Goal: Task Accomplishment & Management: Manage account settings

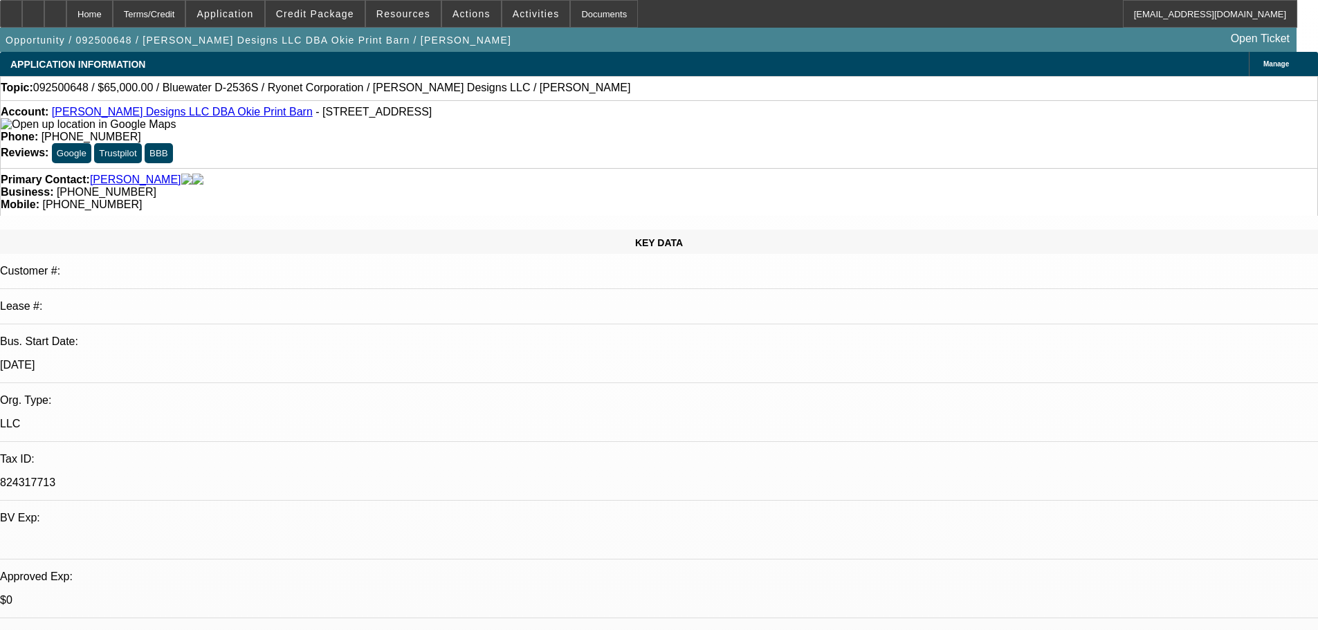
select select "0"
select select "2"
select select "0.1"
select select "4"
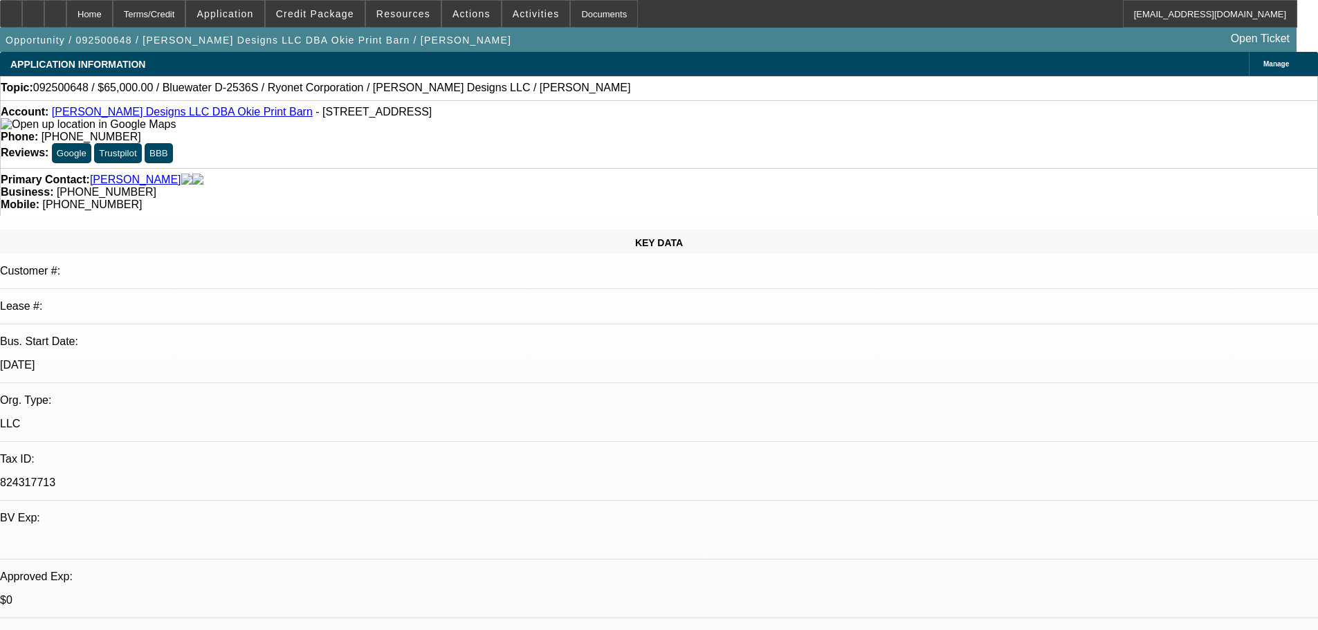
select select "0"
select select "2"
select select "0.1"
select select "4"
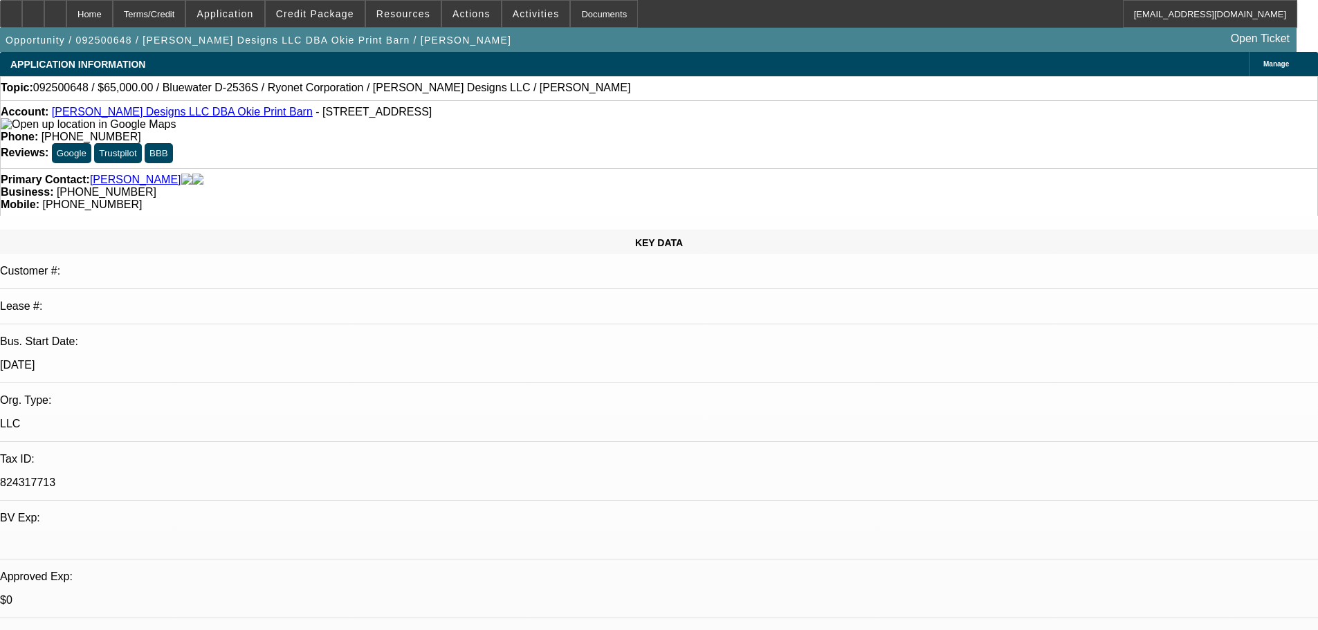
select select "0.2"
select select "2"
select select "0.1"
select select "4"
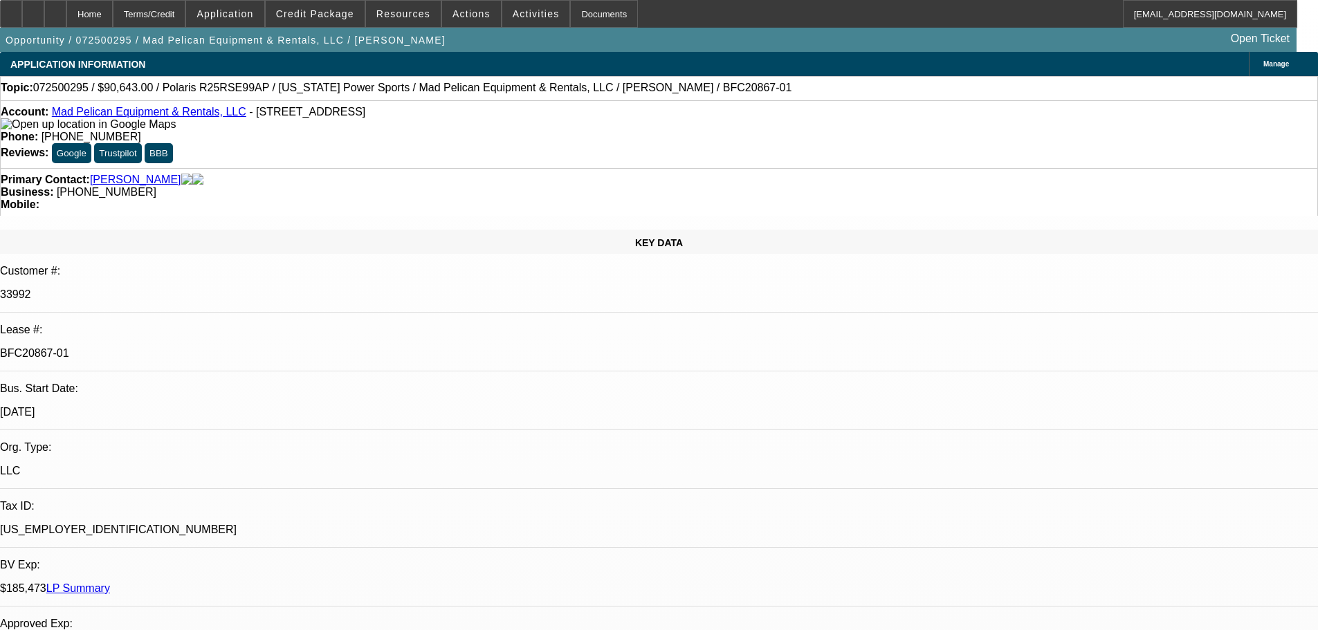
select select "0"
select select "6"
select select "0"
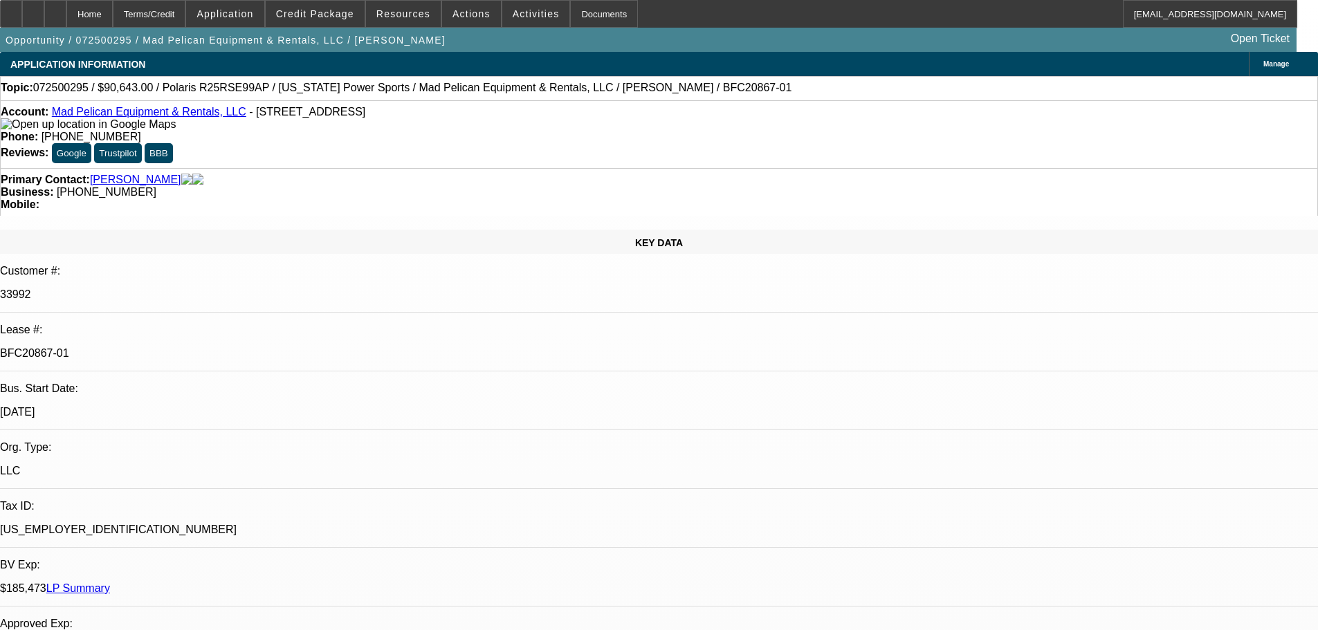
select select "0"
select select "6"
select select "0"
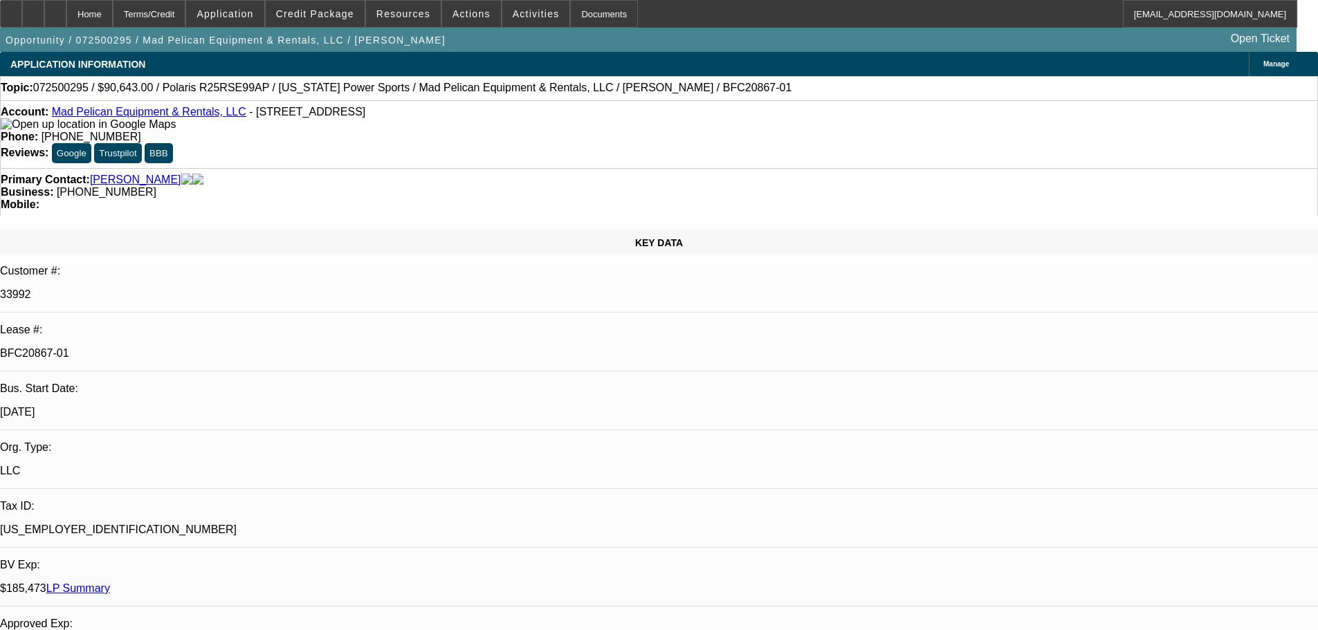
select select "0"
select select "6"
select select "0"
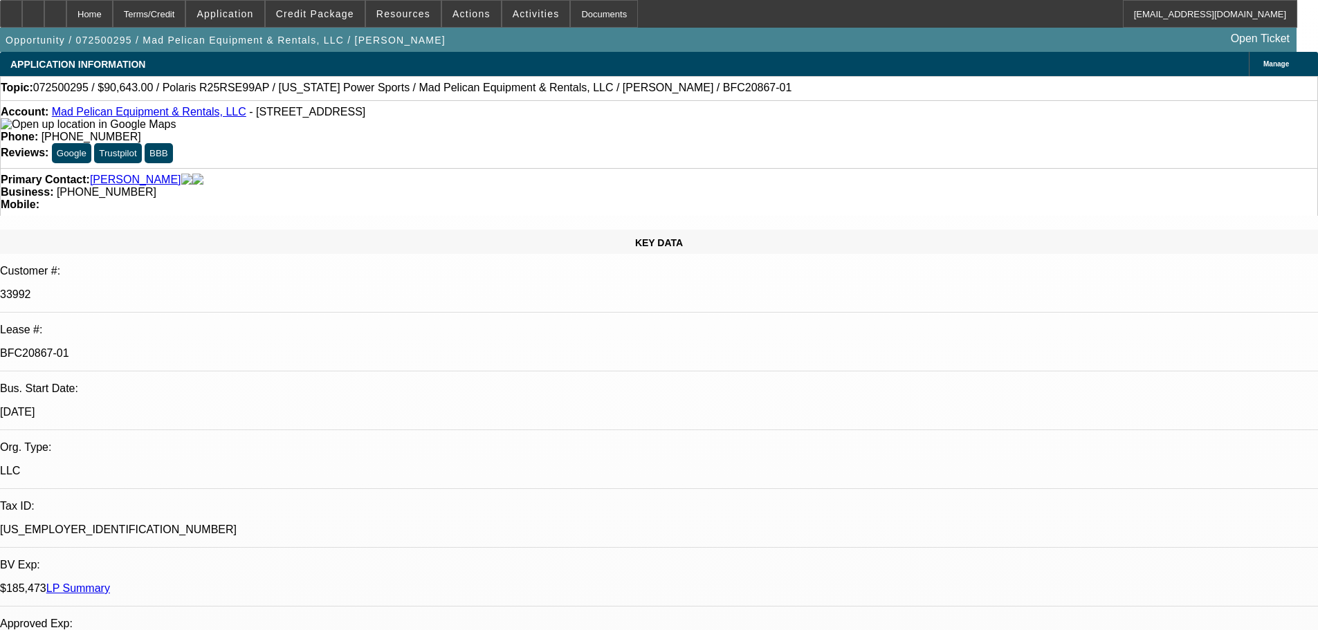
select select "6"
click at [410, 15] on span "Resources" at bounding box center [403, 13] width 54 height 11
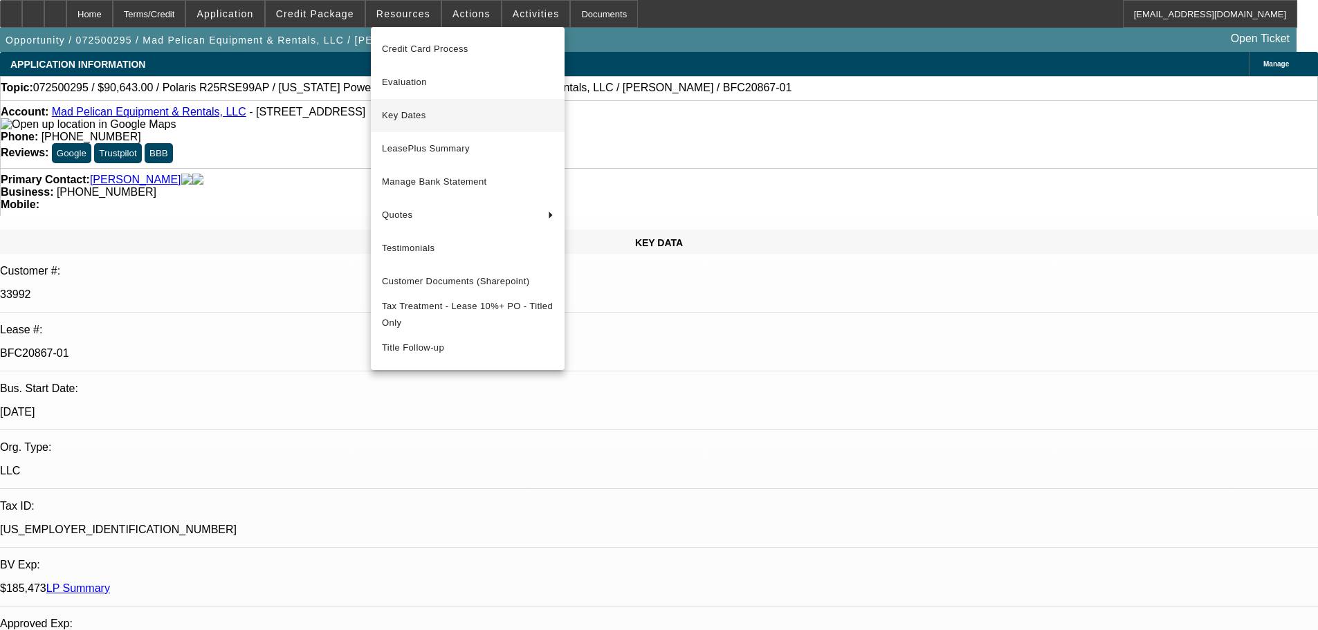
click at [388, 115] on span "Key Dates" at bounding box center [468, 115] width 172 height 17
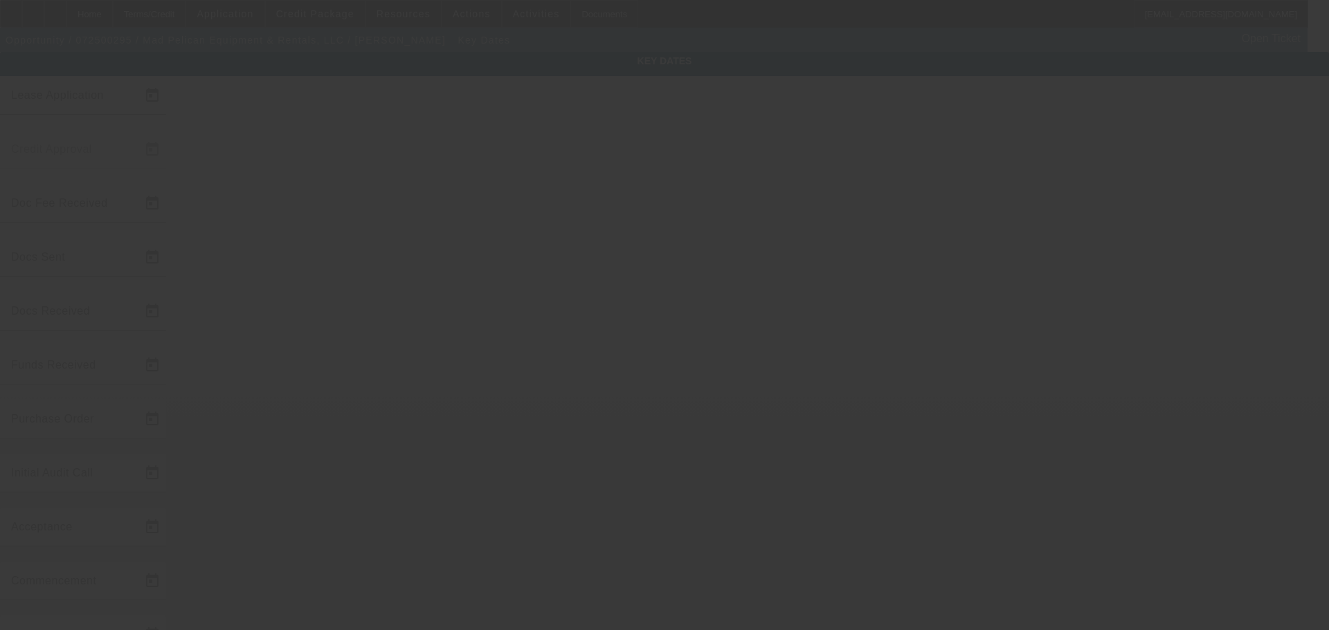
type input "7/14/2025"
type input "7/15/2025"
type input "7/21/2025"
type input "7/17/2025"
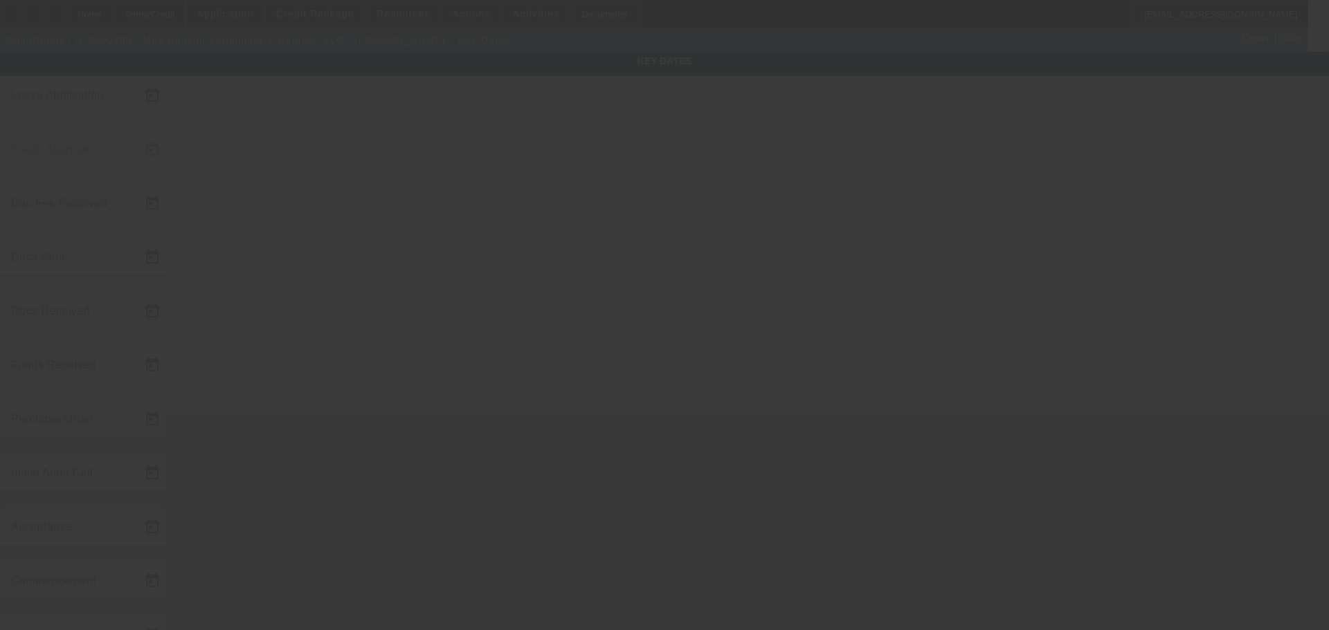
type input "7/21/2025"
type input "8/1/2025"
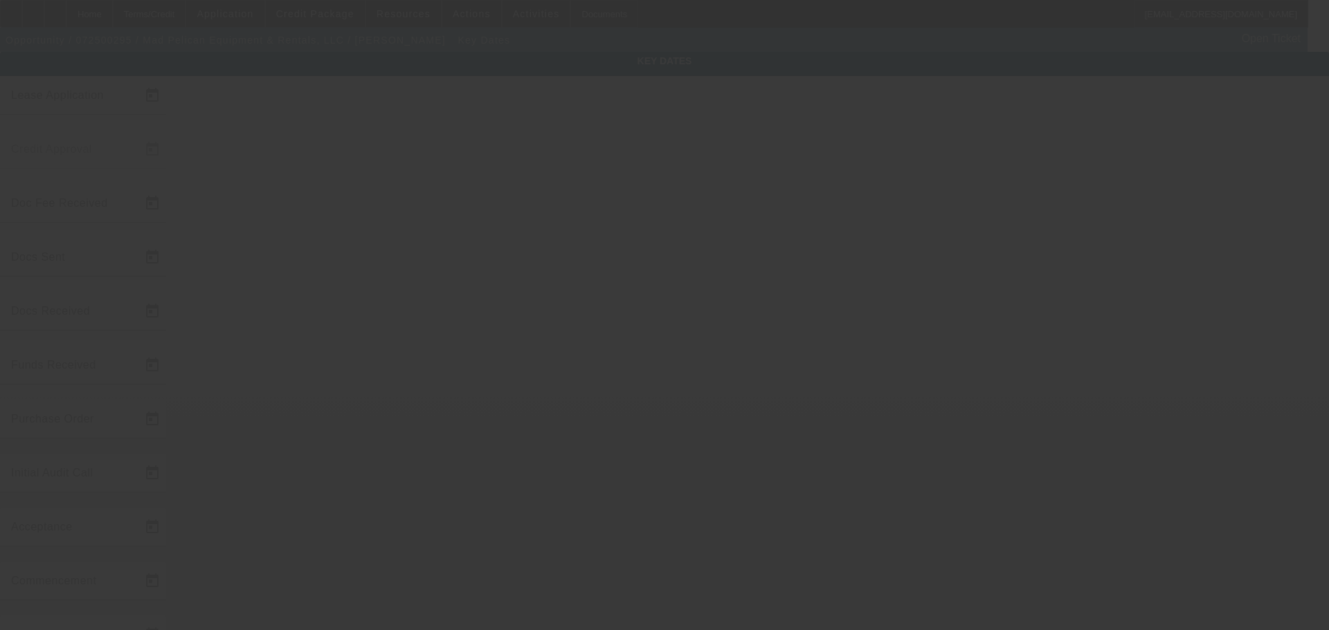
type input "8/19/2025"
type input "9/1/2025"
type input "8/15/2025"
type input "8/19/2025"
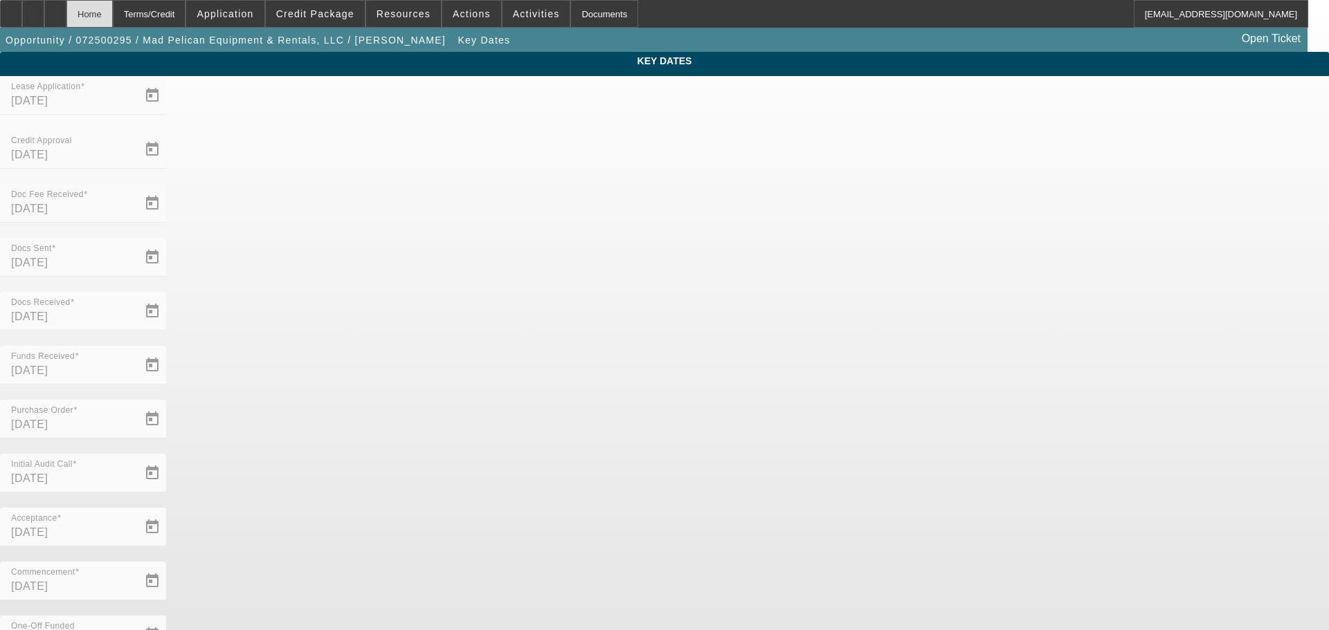
click at [113, 16] on div "Home" at bounding box center [89, 14] width 46 height 28
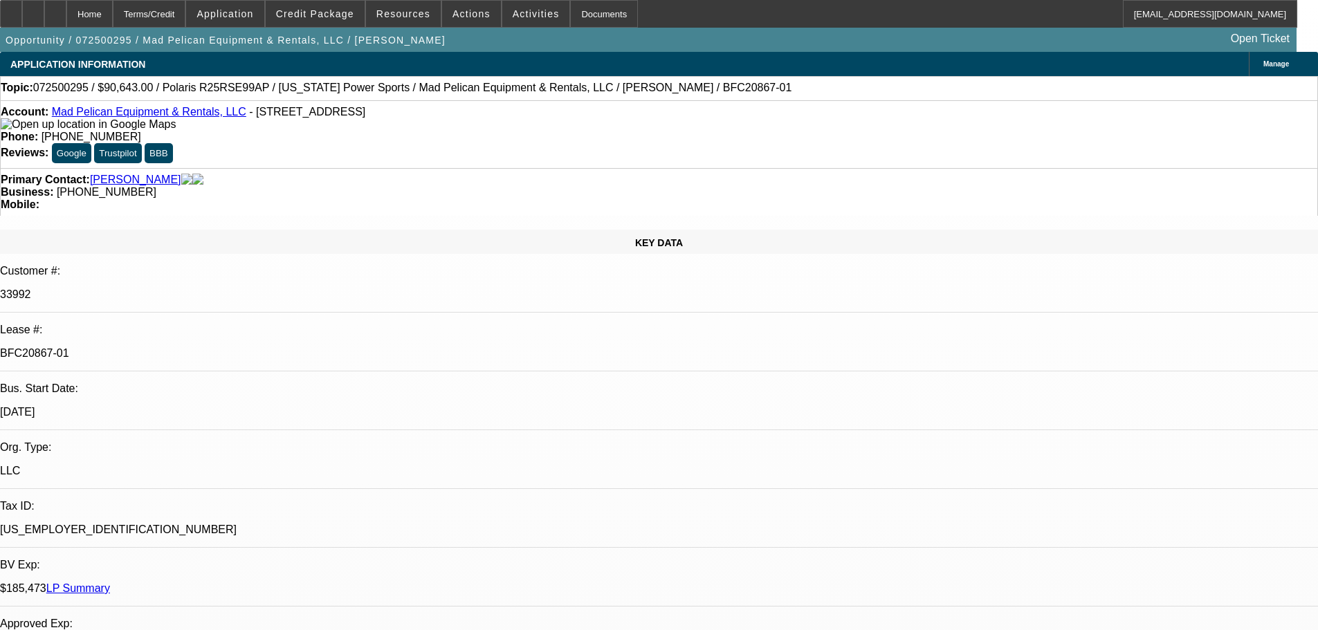
select select "0"
select select "6"
select select "0"
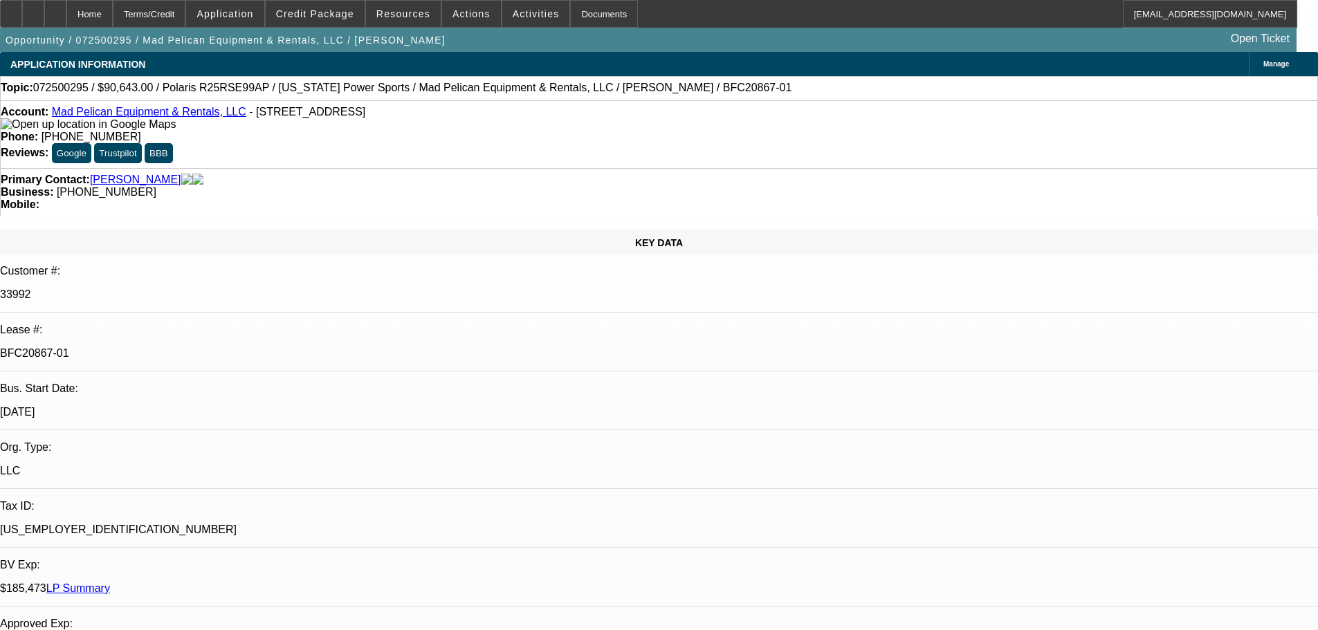
select select "0"
select select "6"
select select "0"
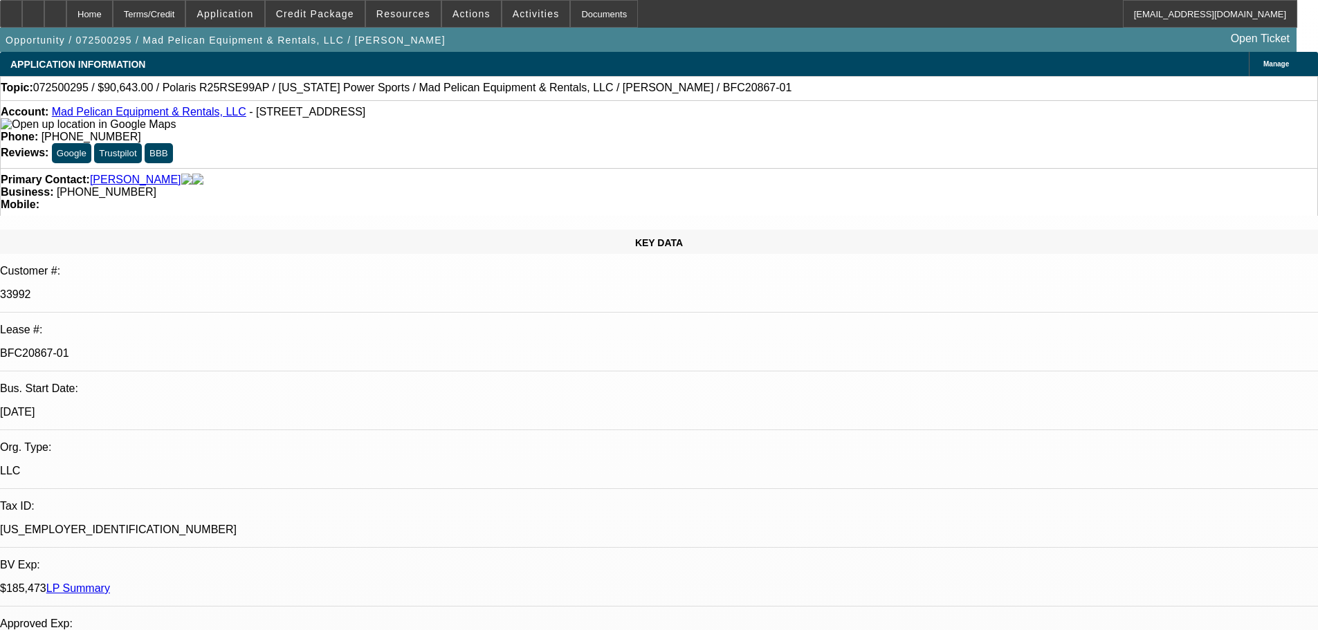
select select "0"
select select "6"
select select "0"
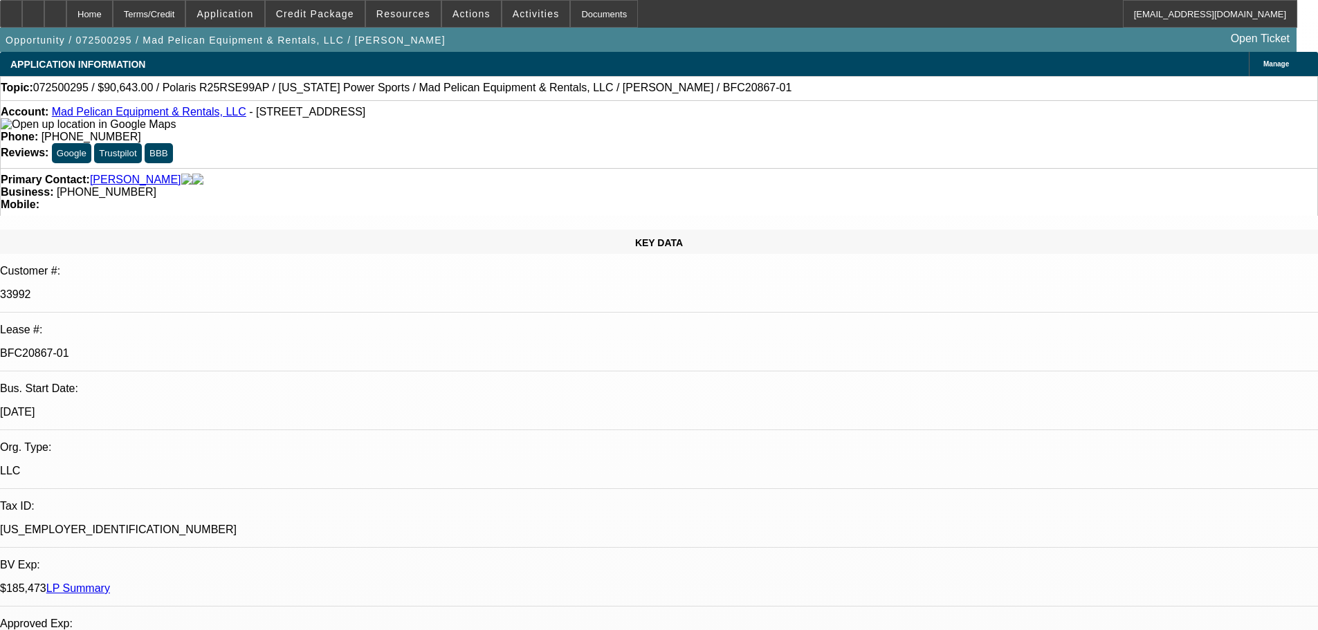
select select "6"
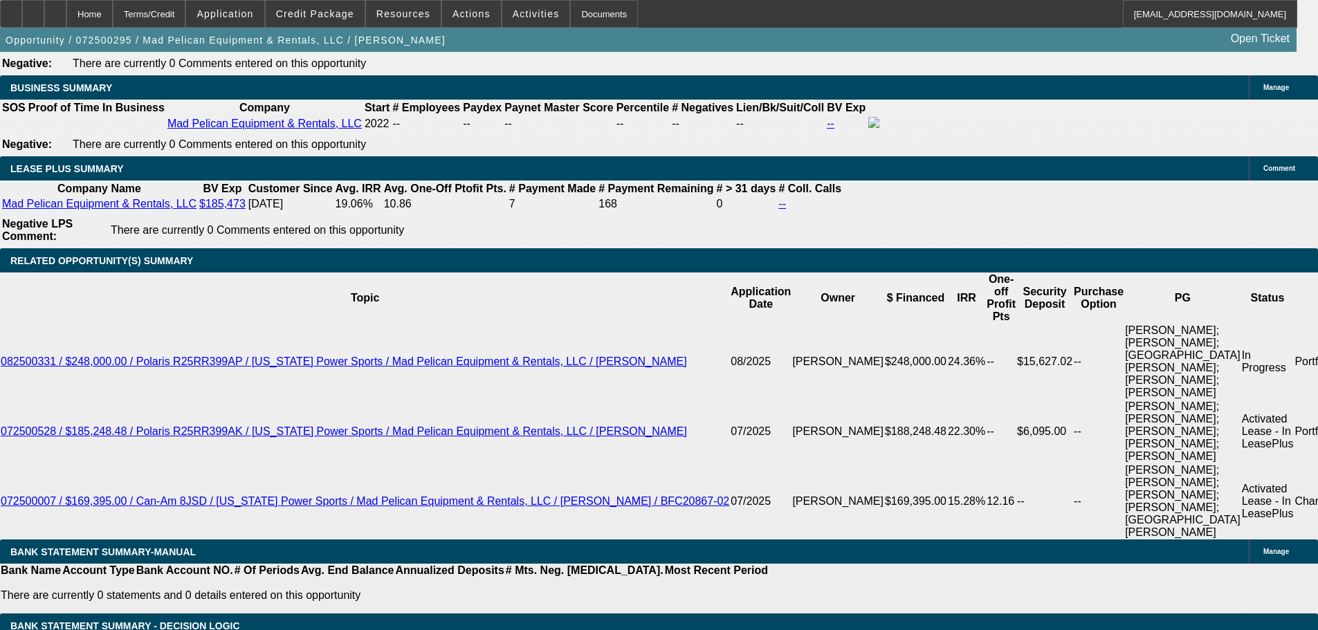
scroll to position [2491, 0]
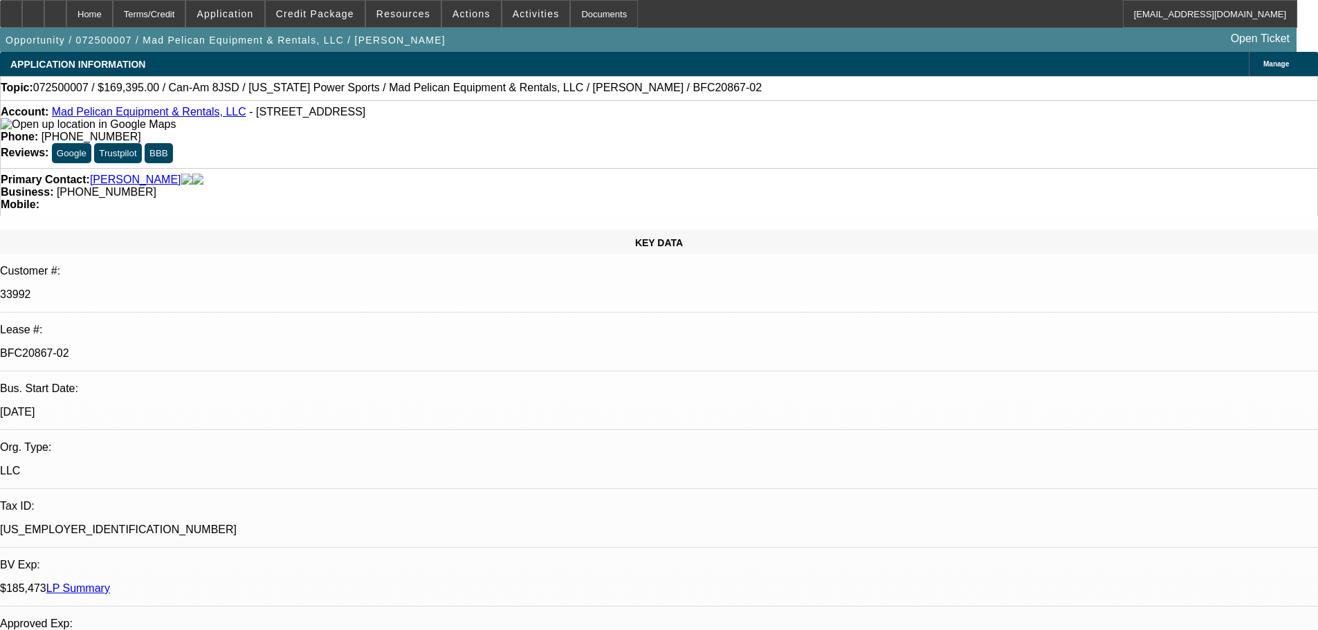
select select "0"
select select "6"
select select "0"
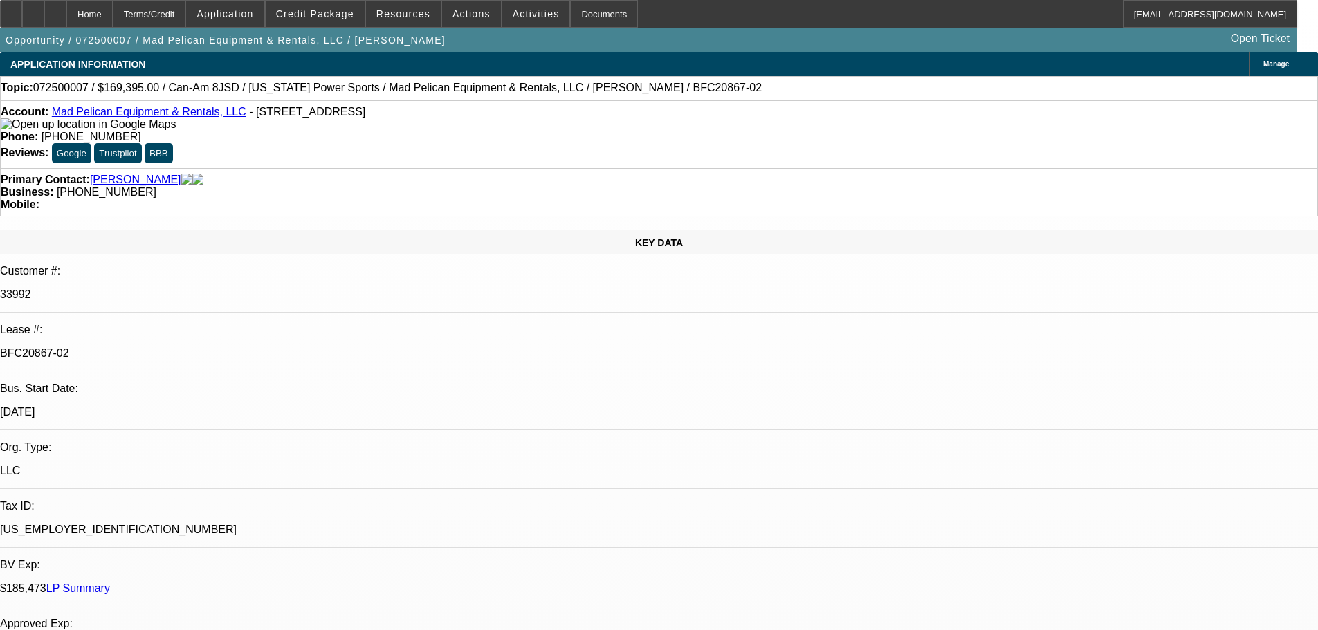
select select "0"
select select "6"
select select "0"
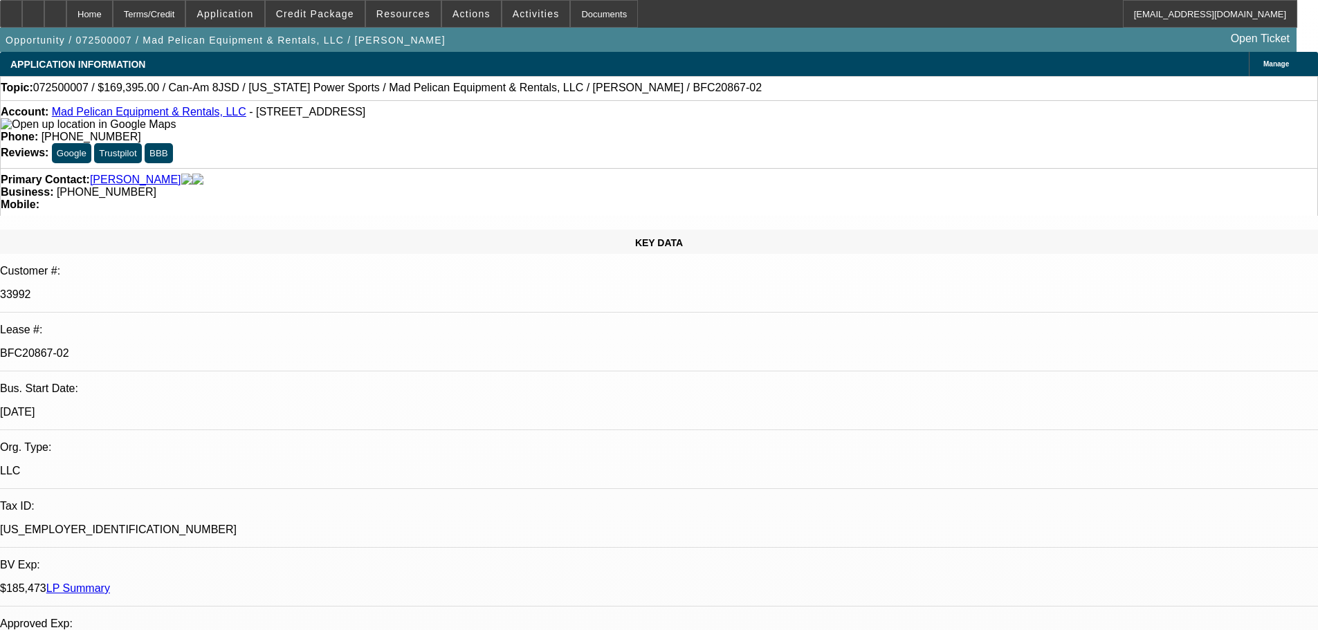
select select "0"
select select "6"
select select "0"
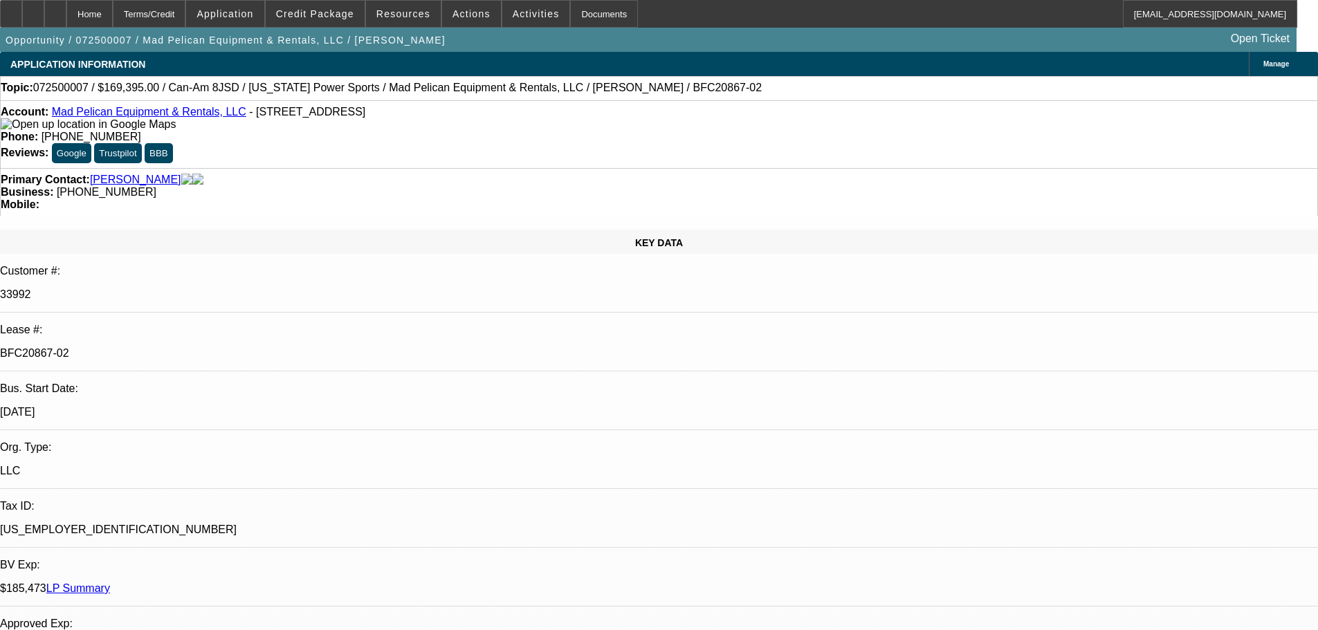
select select "6"
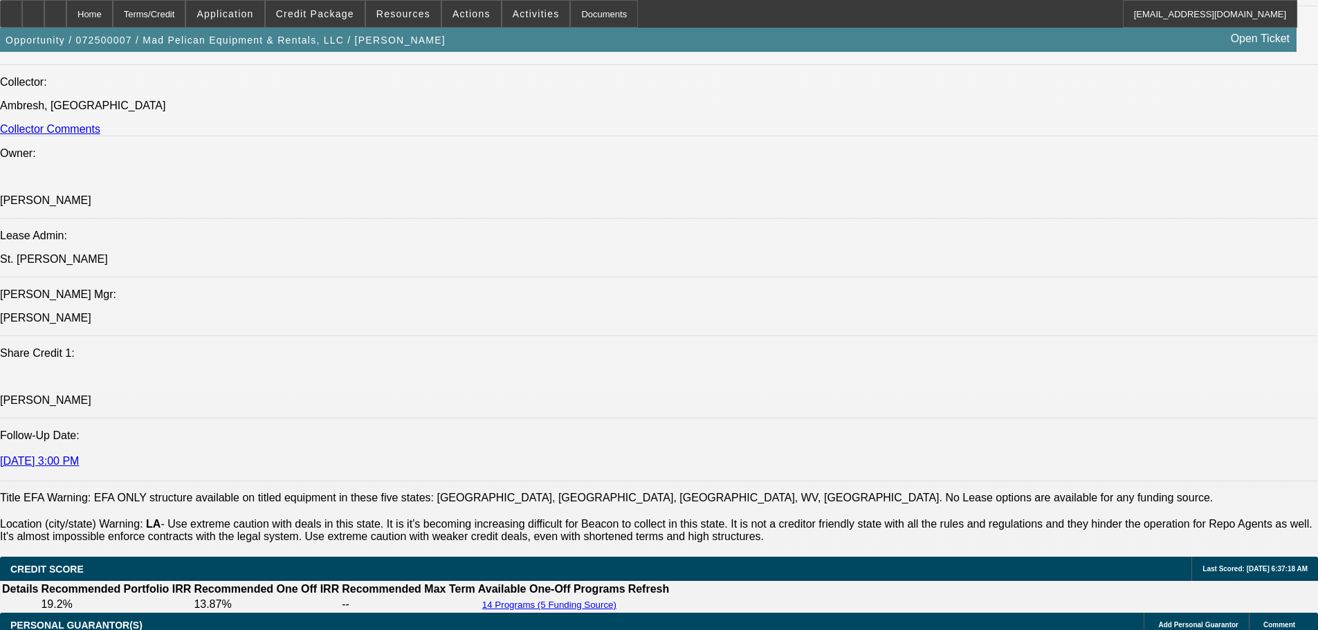
scroll to position [1384, 0]
